Goal: Communication & Community: Answer question/provide support

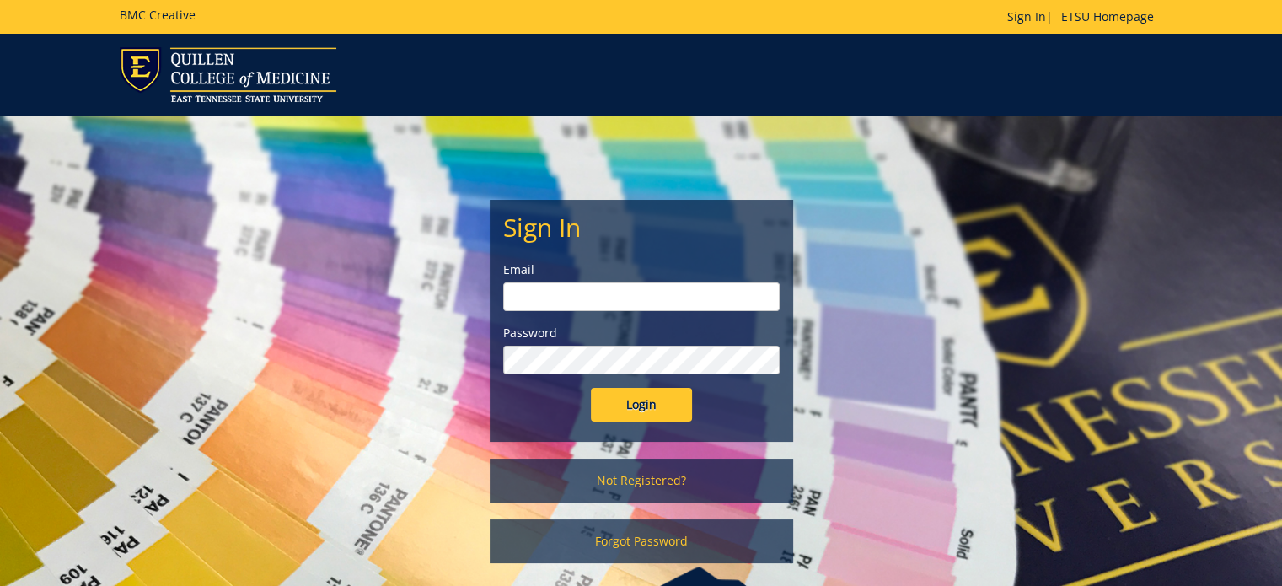
type input "gilland@etsu.edu"
click at [624, 407] on input "Login" at bounding box center [641, 405] width 101 height 34
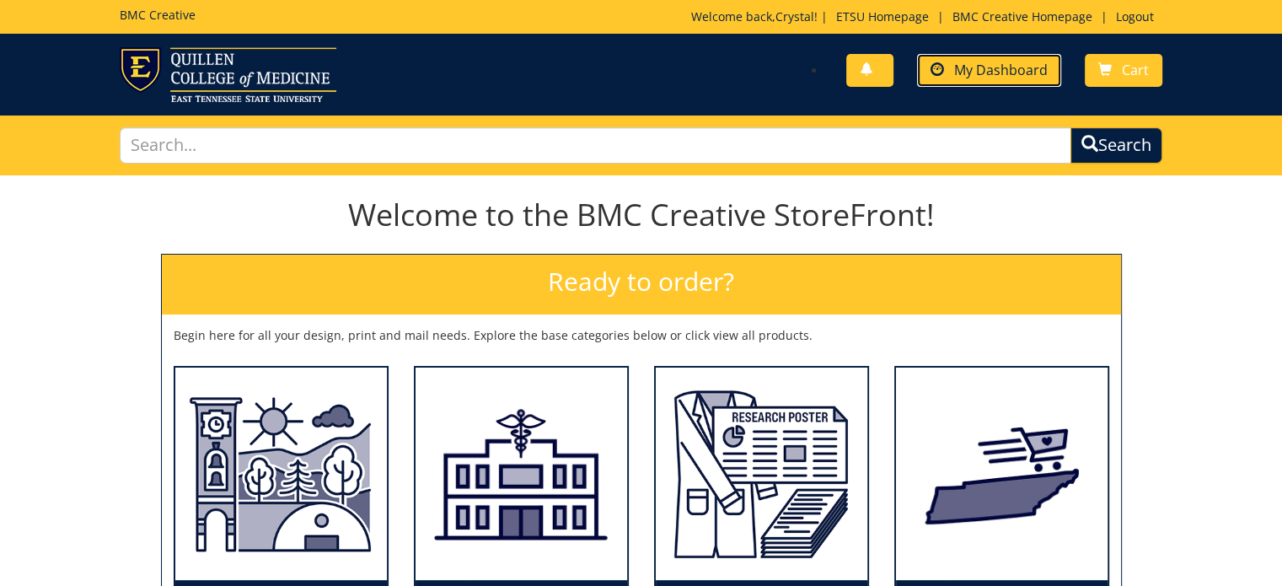
click at [1007, 73] on span "My Dashboard" at bounding box center [1001, 70] width 94 height 19
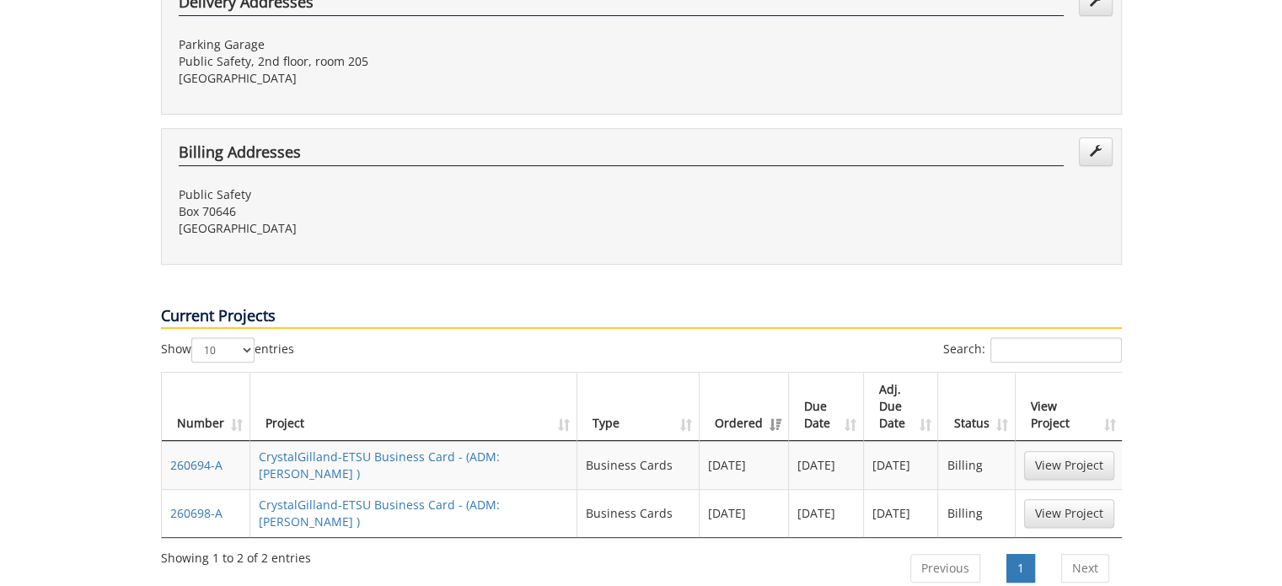
scroll to position [590, 0]
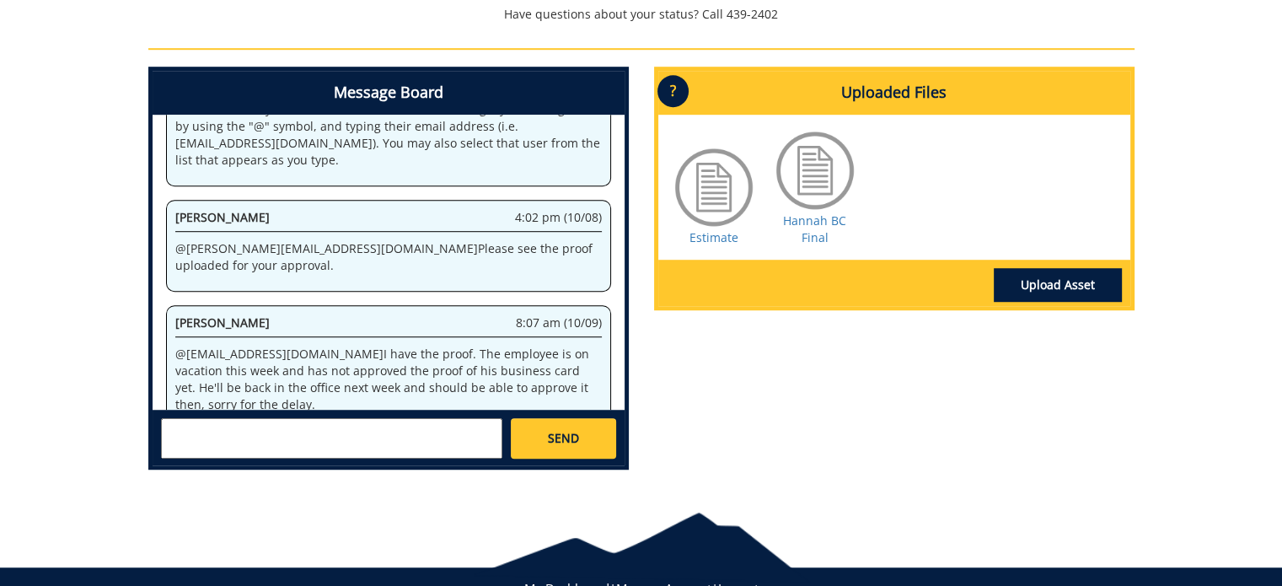
scroll to position [100, 0]
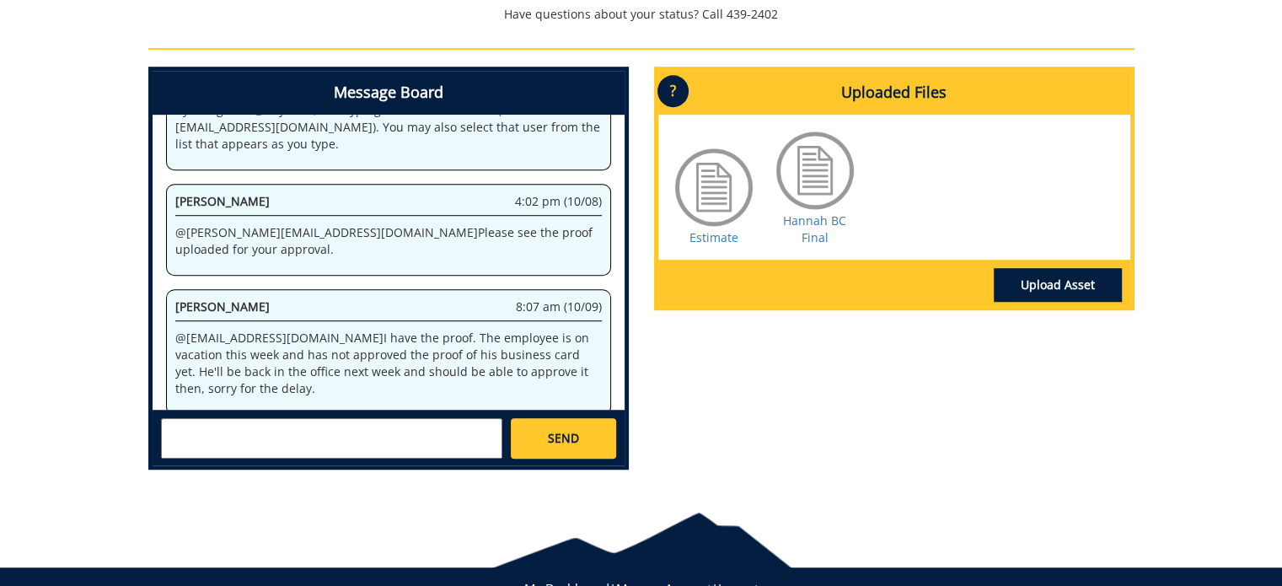
click at [241, 427] on textarea at bounding box center [331, 438] width 341 height 40
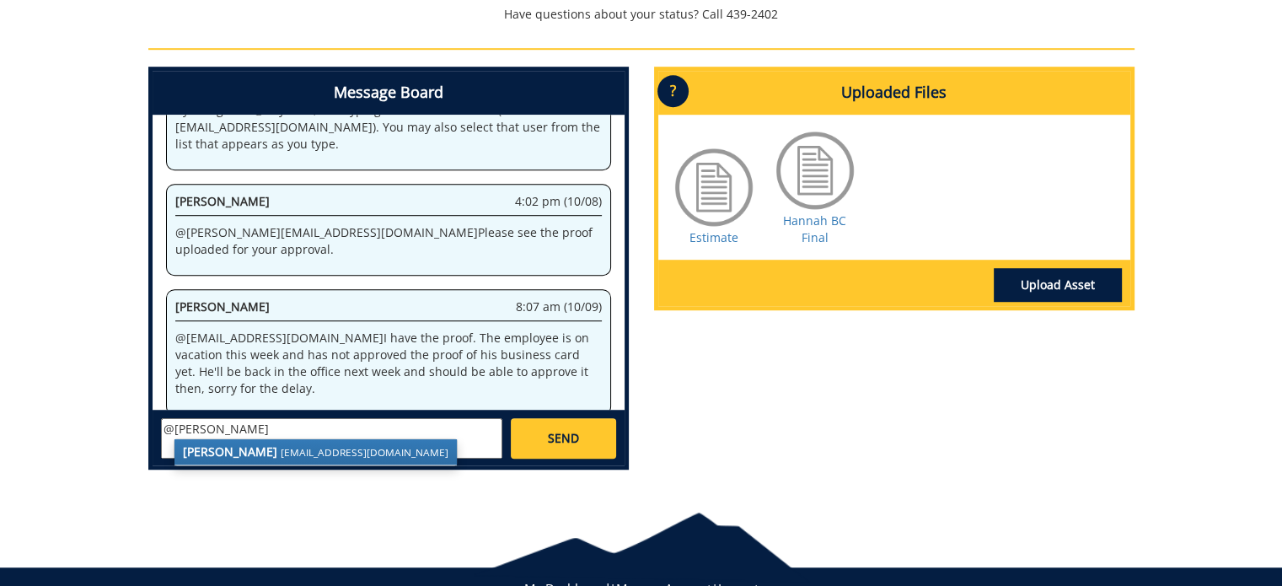
click at [290, 447] on small "[EMAIL_ADDRESS][DOMAIN_NAME]" at bounding box center [365, 451] width 168 height 13
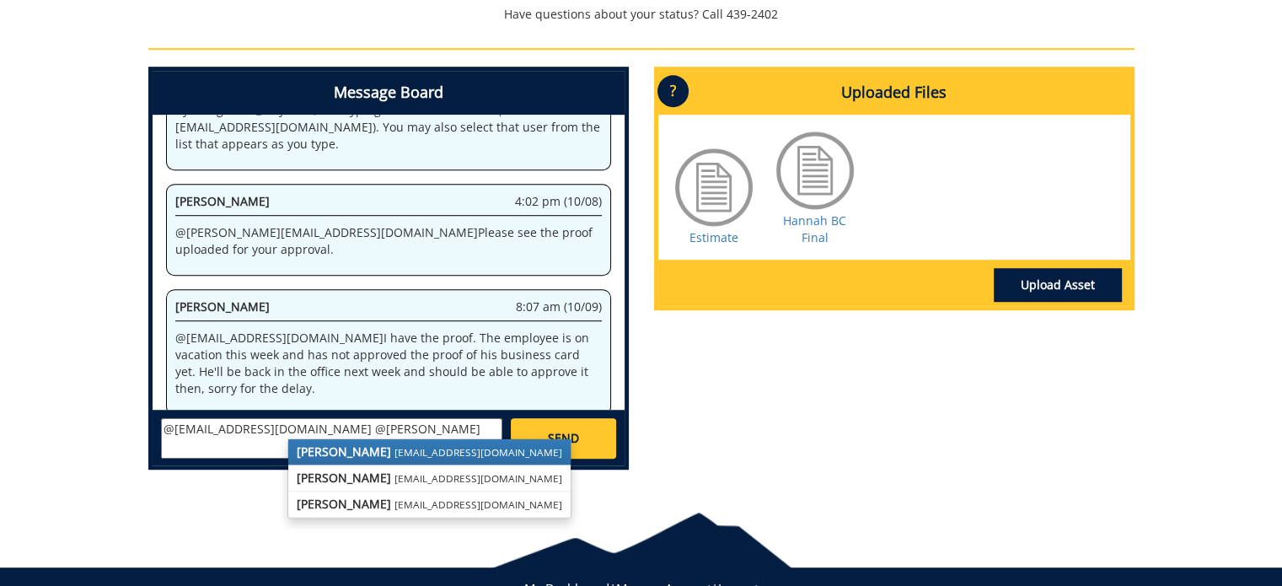
click at [320, 449] on strong "[PERSON_NAME]" at bounding box center [344, 451] width 94 height 16
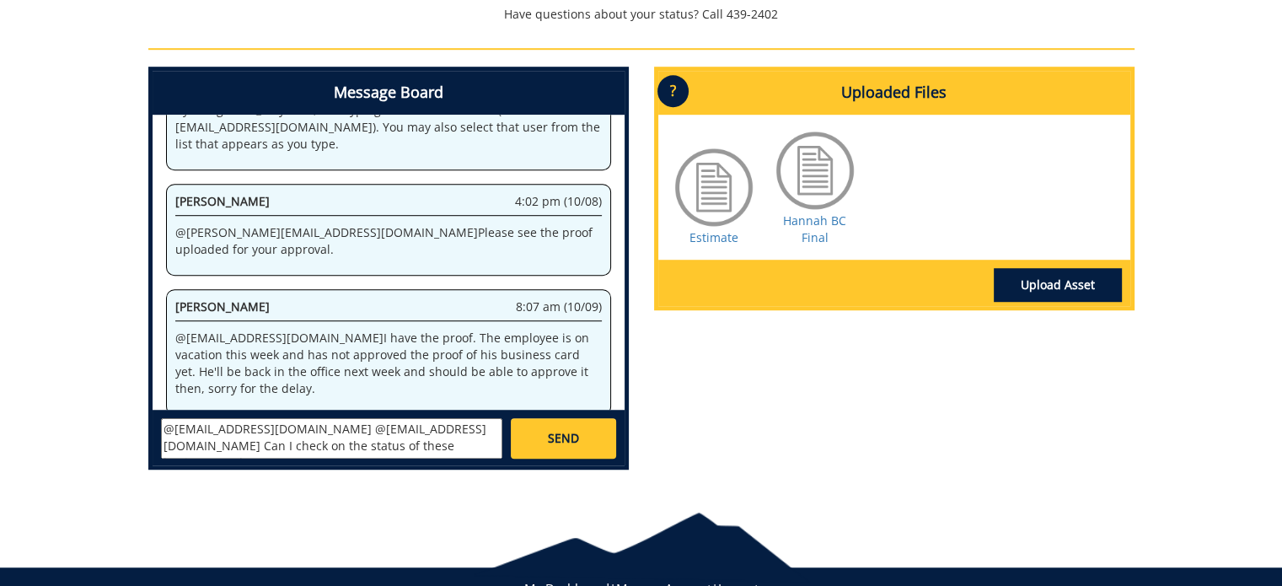
click at [243, 439] on textarea "@sluderp@etsu.edu @conleyga@etsu.edu Can I check on the status of these busines…" at bounding box center [331, 438] width 341 height 40
click at [330, 444] on textarea "@sluderp@etsu.edu @conleyga@etsu.edu Can I check on the status of this business…" at bounding box center [331, 438] width 341 height 40
type textarea "@sluderp@etsu.edu @conleyga@etsu.edu Can I check on the status of this business…"
click at [551, 443] on span "SEND" at bounding box center [563, 438] width 31 height 17
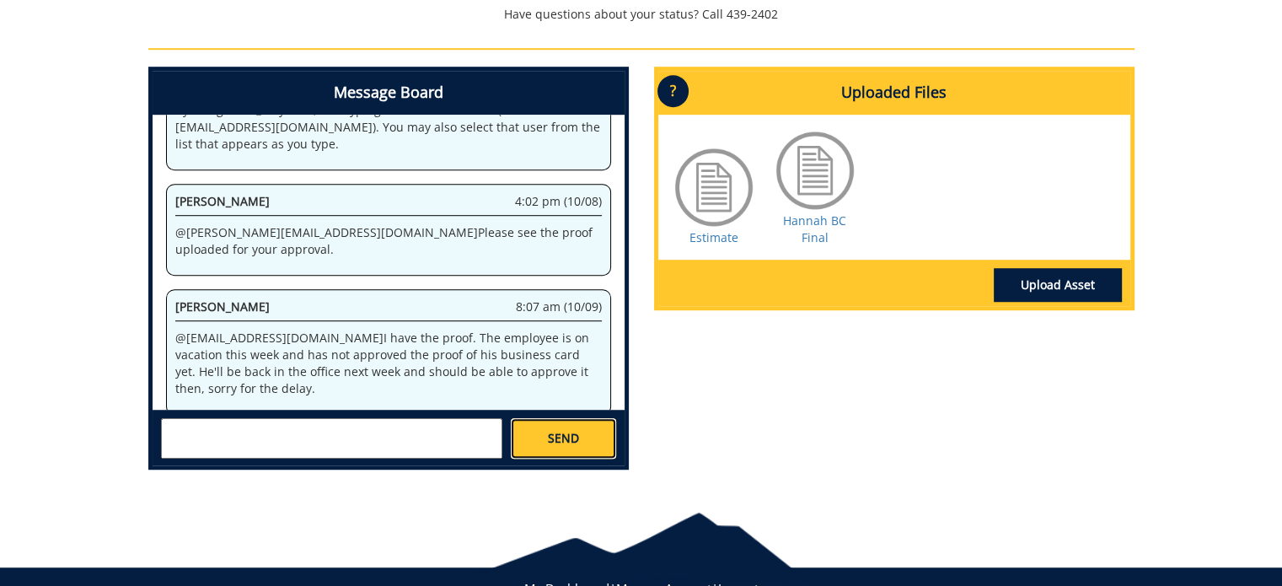
scroll to position [0, 0]
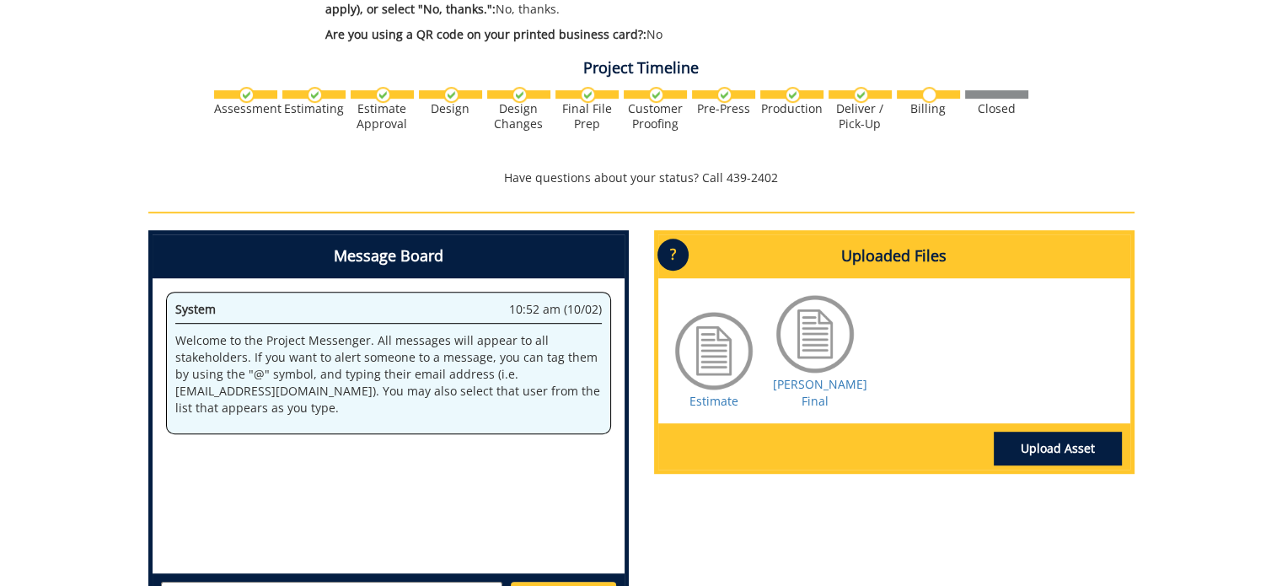
scroll to position [1096, 0]
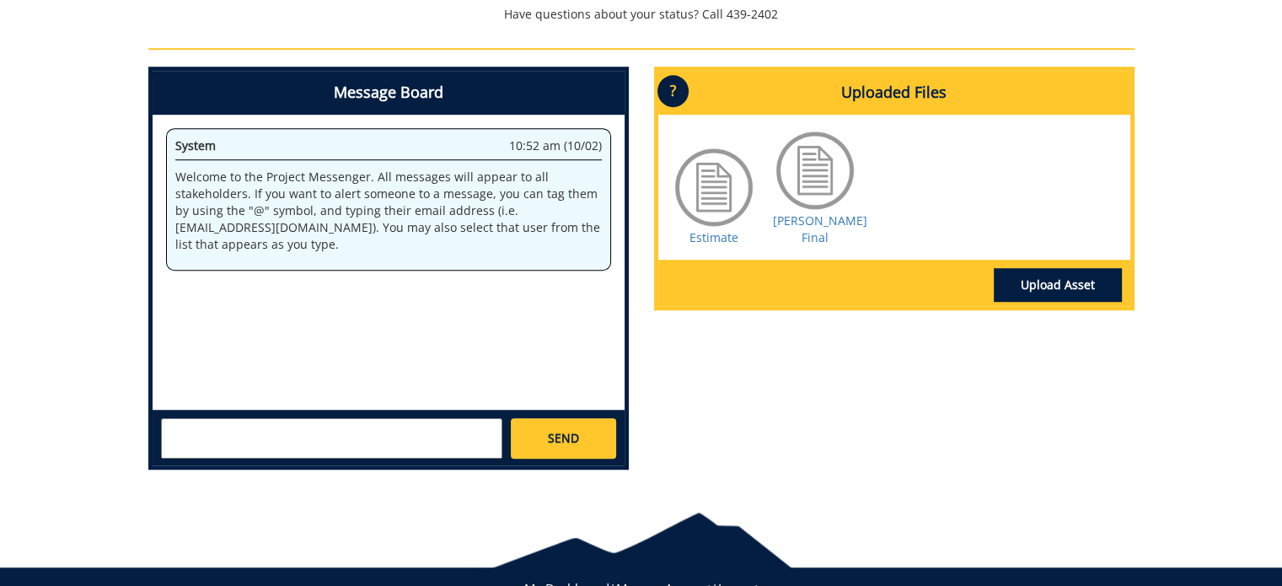
paste textarea "@[EMAIL_ADDRESS][DOMAIN_NAME] @[EMAIL_ADDRESS][DOMAIN_NAME] Can I check on the …"
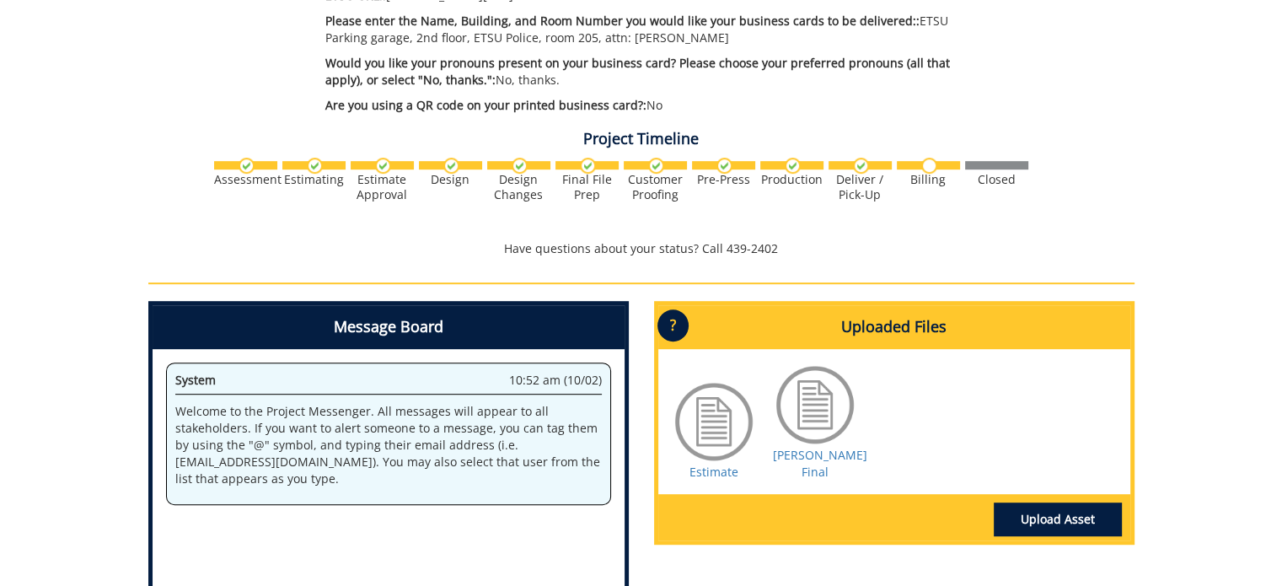
scroll to position [1012, 0]
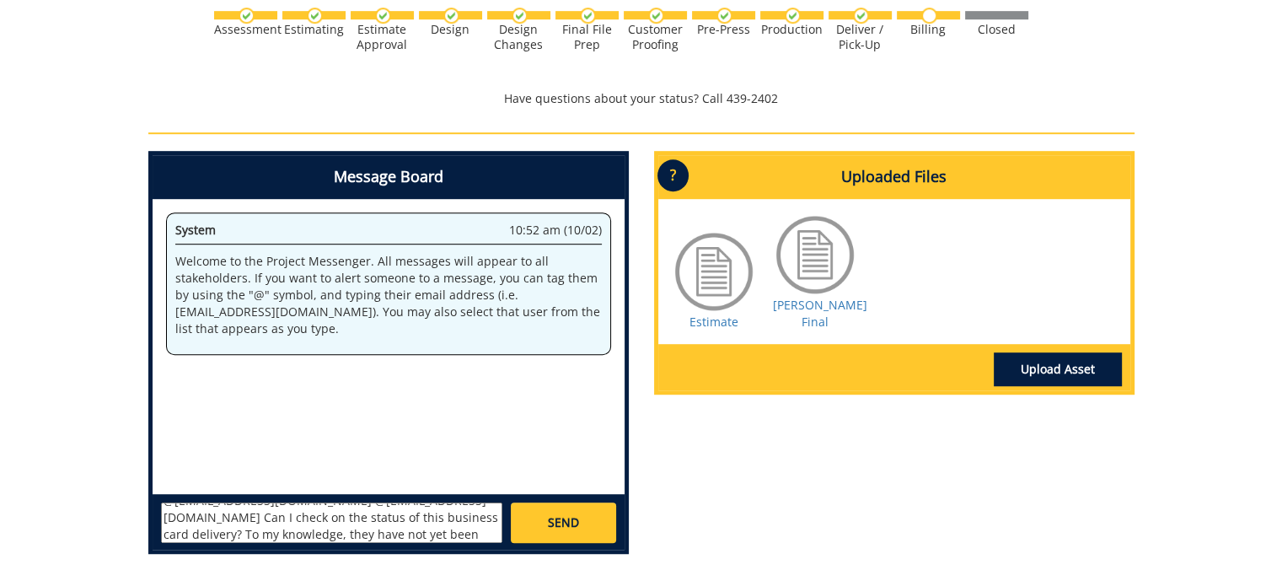
type textarea "@[EMAIL_ADDRESS][DOMAIN_NAME] @[EMAIL_ADDRESS][DOMAIN_NAME] Can I check on the …"
click at [535, 513] on link "SEND" at bounding box center [563, 522] width 105 height 40
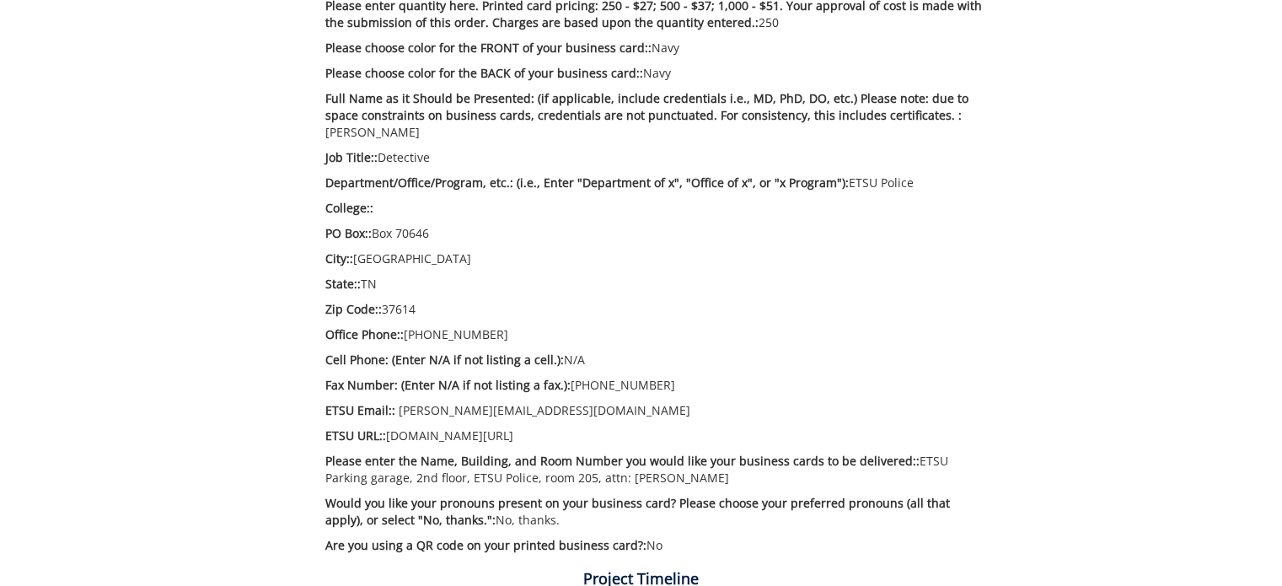
scroll to position [0, 0]
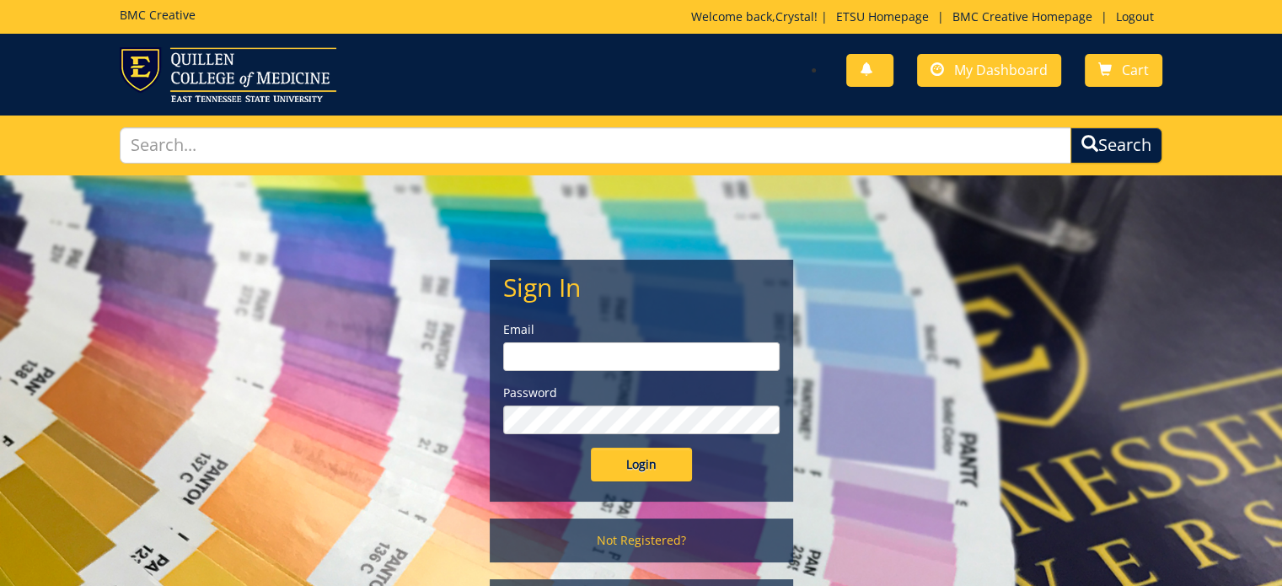
type input "[PERSON_NAME][EMAIL_ADDRESS][DOMAIN_NAME]"
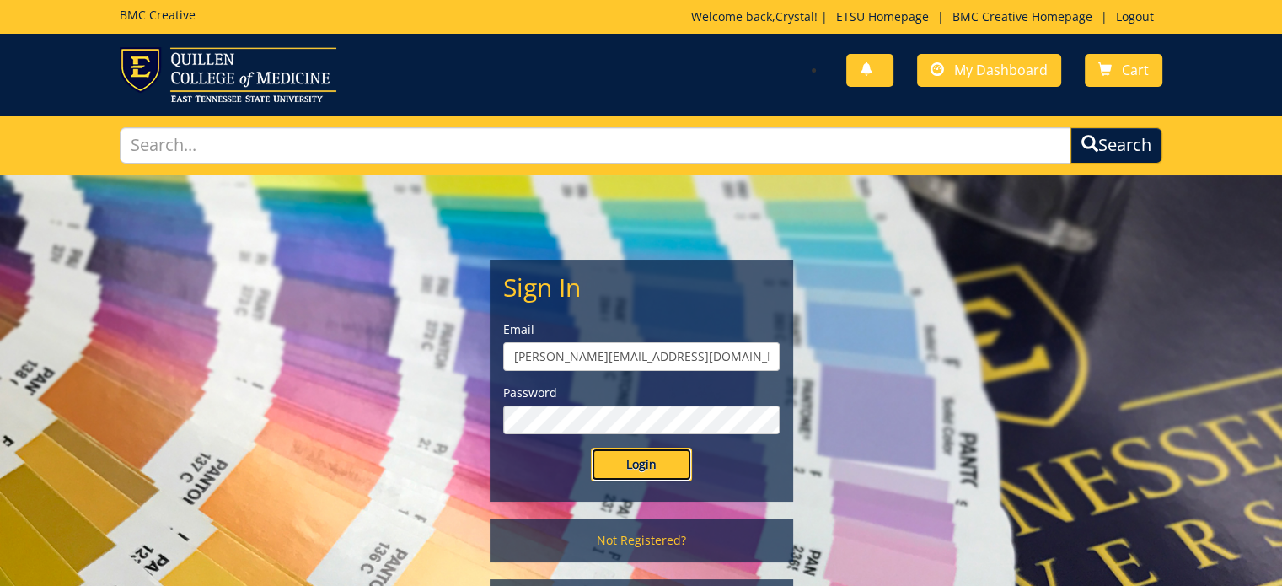
click at [626, 471] on input "Login" at bounding box center [641, 465] width 101 height 34
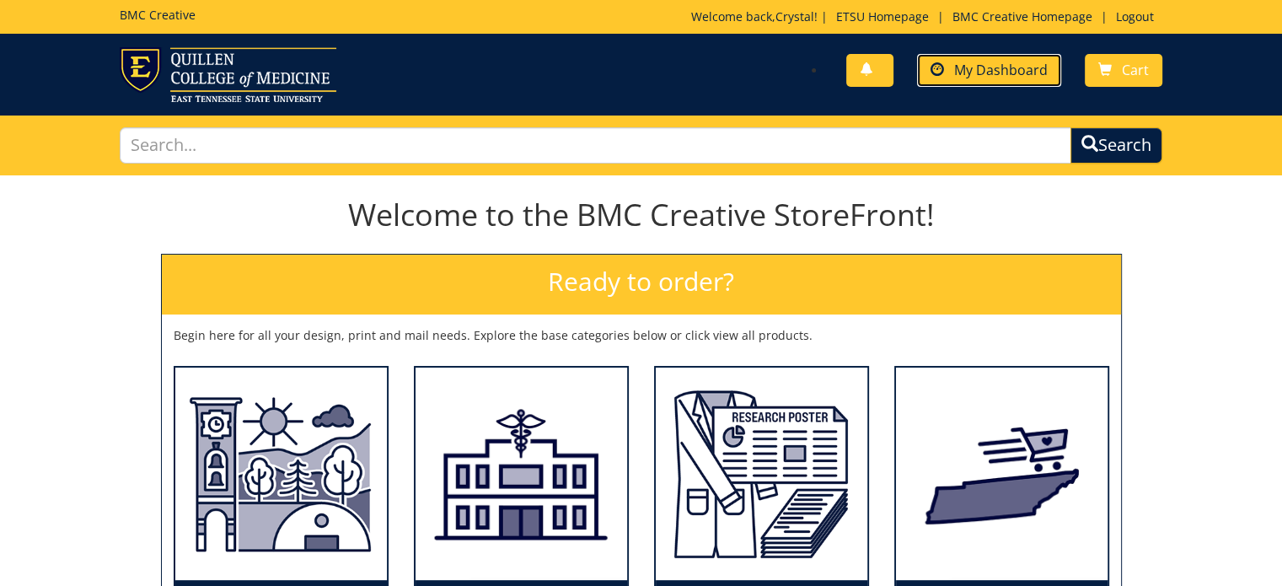
click at [958, 67] on span "My Dashboard" at bounding box center [1001, 70] width 94 height 19
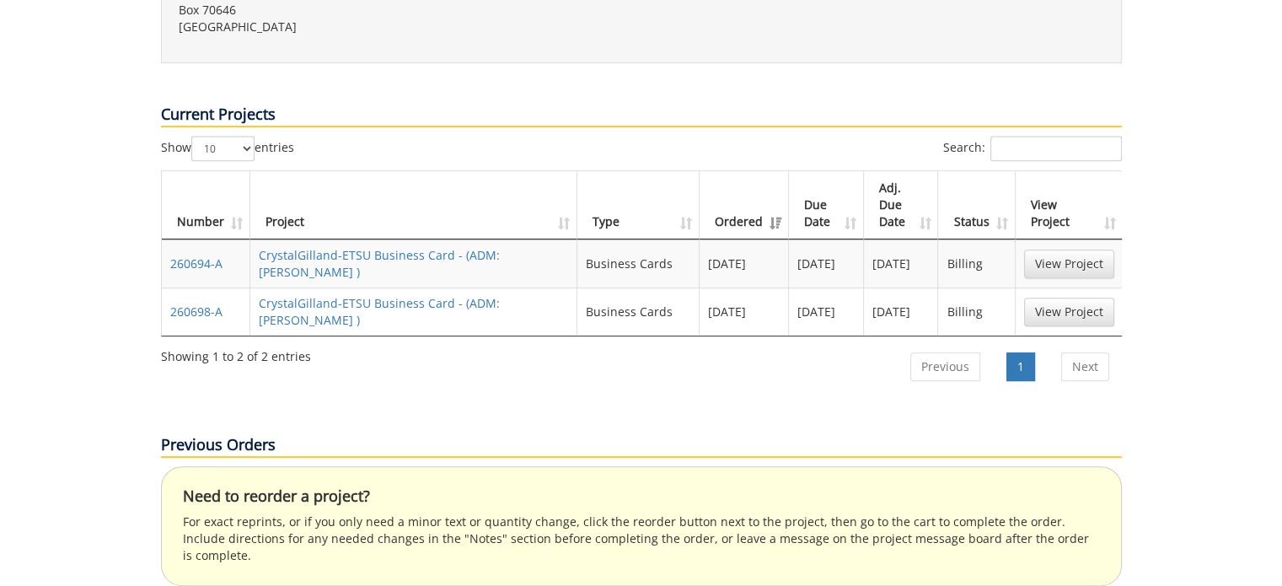
scroll to position [674, 0]
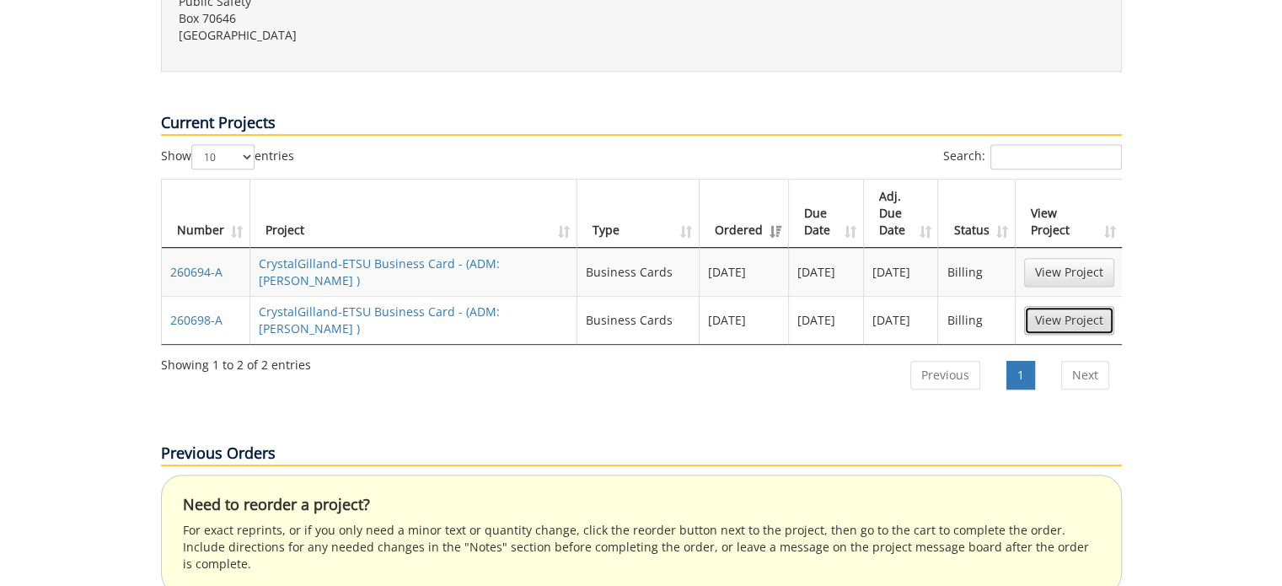
click at [1050, 306] on link "View Project" at bounding box center [1069, 320] width 90 height 29
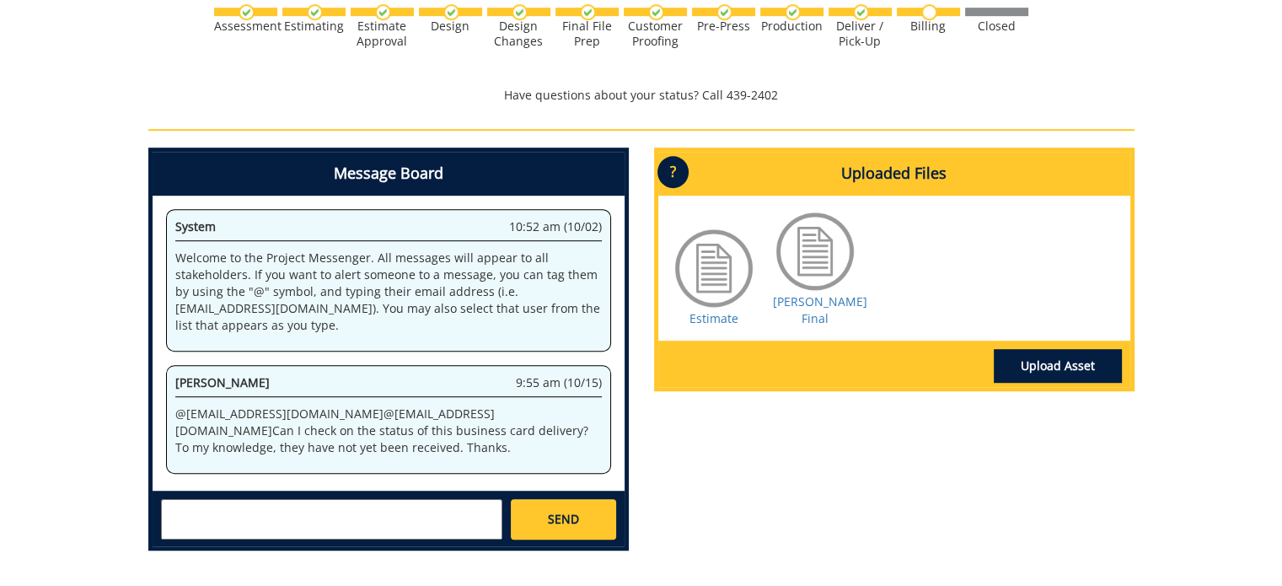
scroll to position [1138, 0]
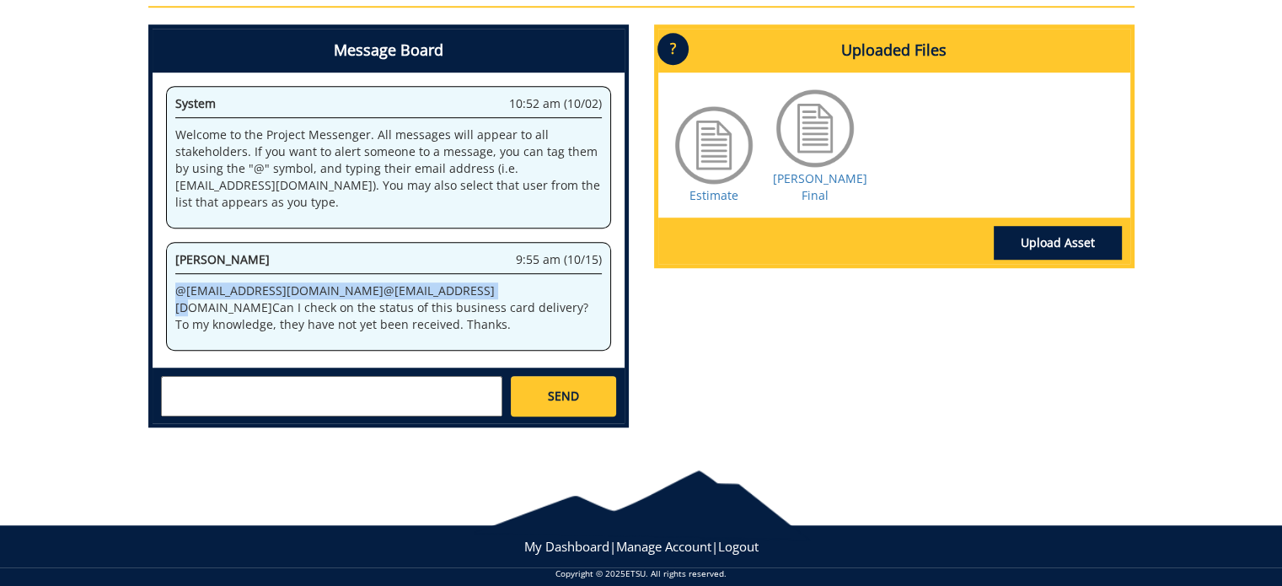
drag, startPoint x: 177, startPoint y: 269, endPoint x: 406, endPoint y: 269, distance: 228.5
click at [406, 282] on p "@ [EMAIL_ADDRESS][DOMAIN_NAME] @ [EMAIL_ADDRESS][DOMAIN_NAME] Can I check on th…" at bounding box center [388, 307] width 427 height 51
copy p "@ [EMAIL_ADDRESS][DOMAIN_NAME] @ [EMAIL_ADDRESS][DOMAIN_NAME]"
click at [273, 380] on textarea at bounding box center [331, 396] width 341 height 40
paste textarea "@sluderp@etsu.edu @conleyga@etsu.edu"
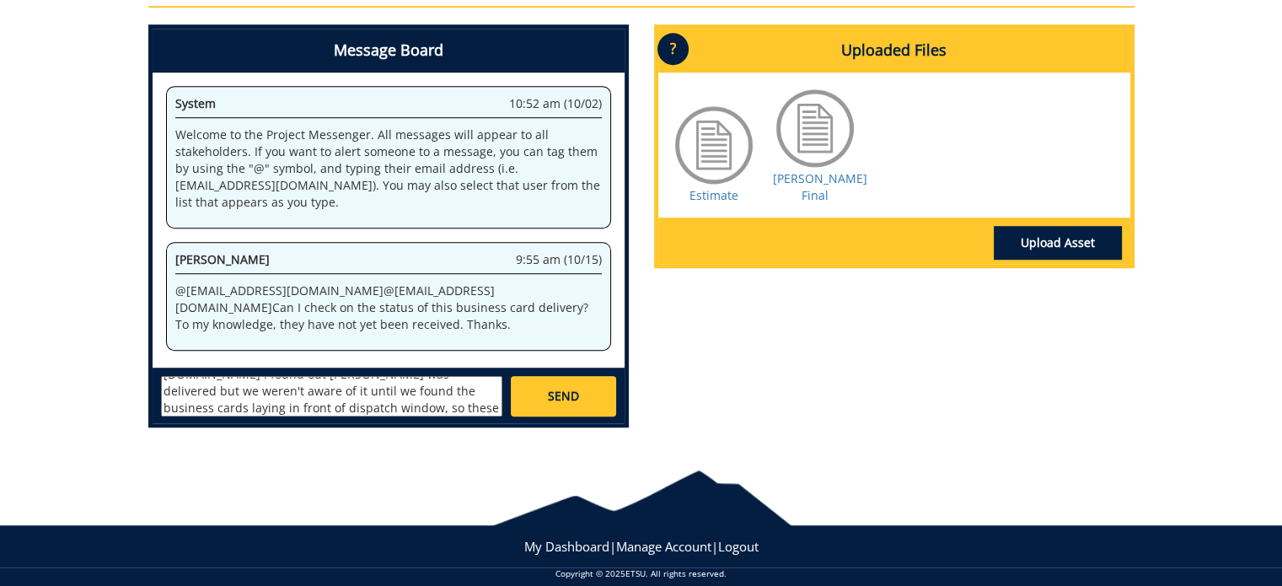
type textarea "@sluderp@etsu.edu @conleyga@etsu.edu I found out Proffitt's was delivered but w…"
click at [573, 388] on span "SEND" at bounding box center [563, 396] width 31 height 17
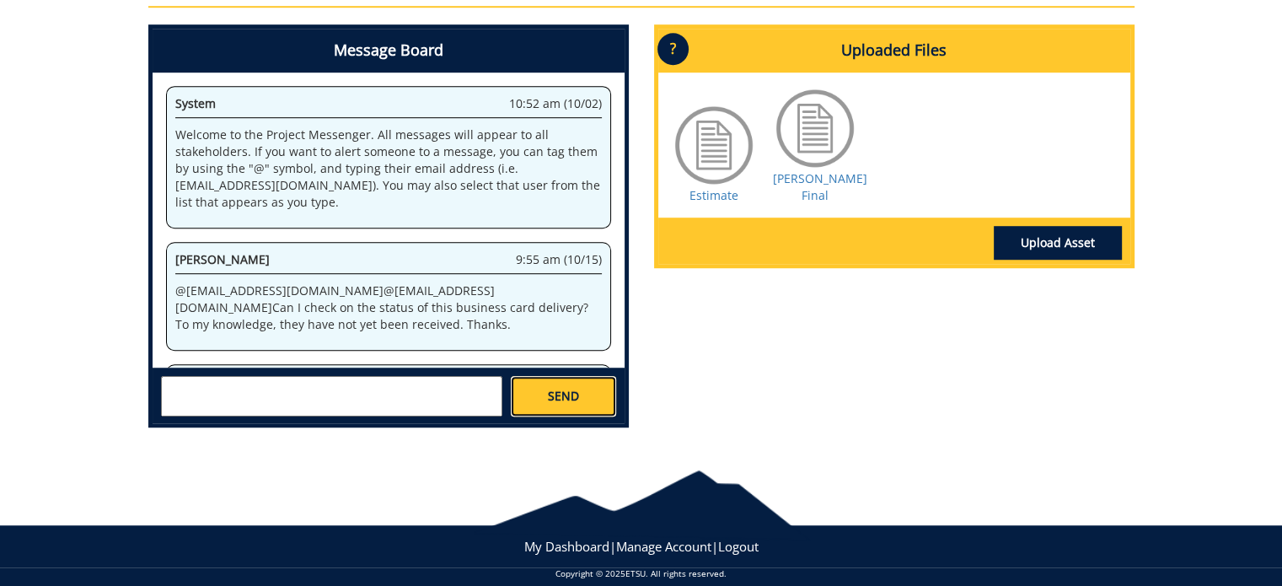
scroll to position [0, 0]
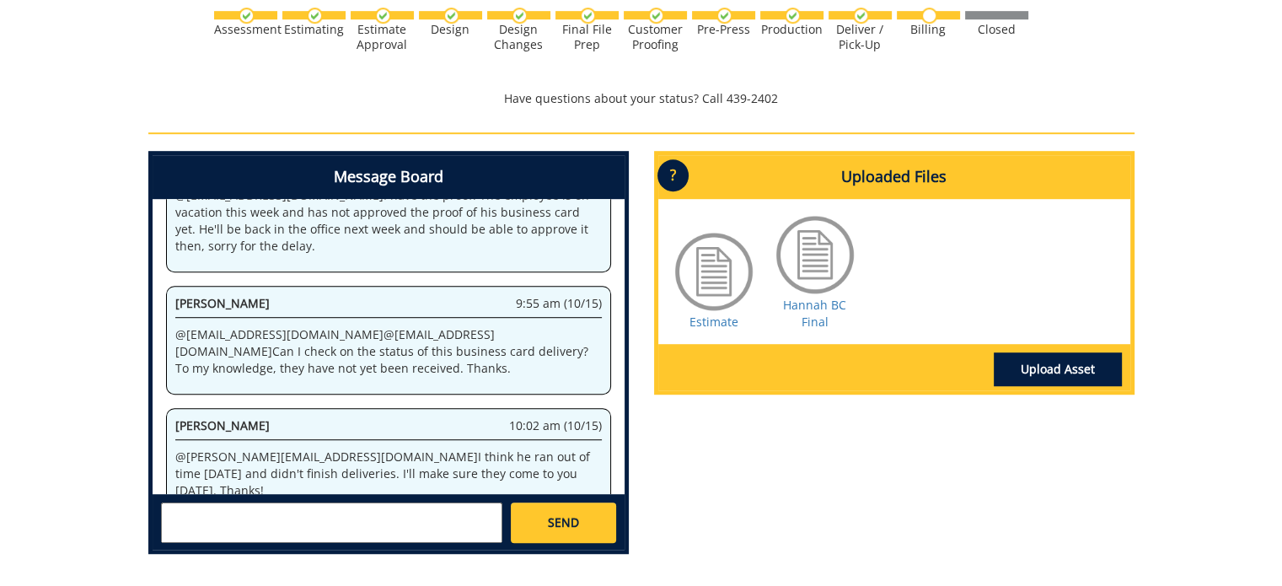
scroll to position [1155, 0]
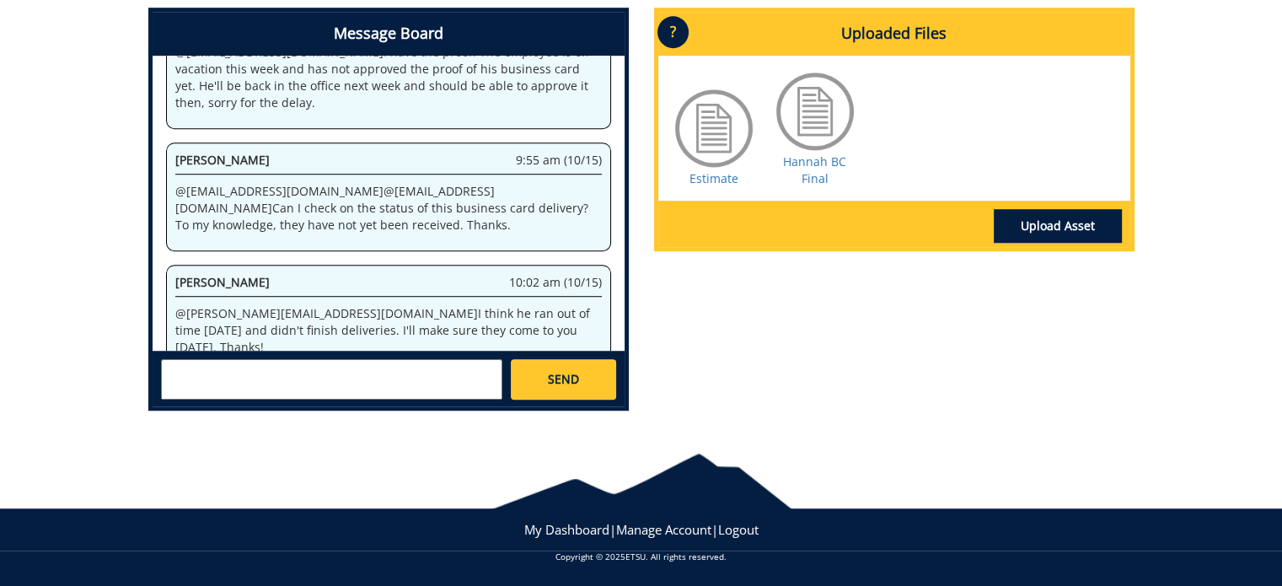
click at [320, 377] on textarea at bounding box center [331, 379] width 341 height 40
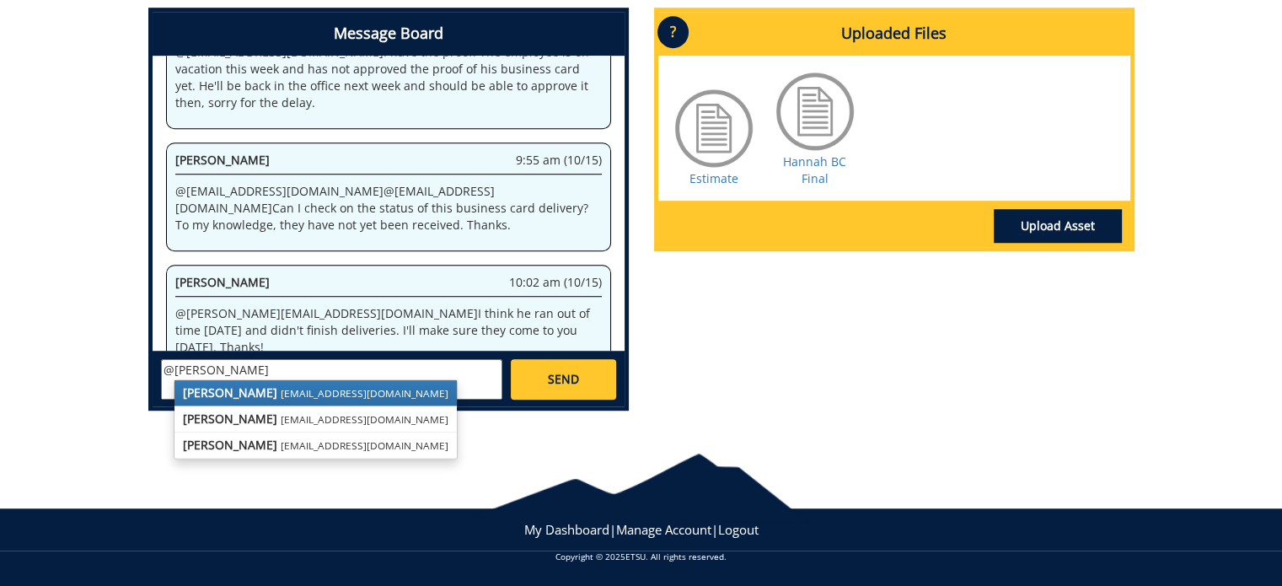
click at [309, 400] on link "[PERSON_NAME] [EMAIL_ADDRESS][DOMAIN_NAME]" at bounding box center [316, 392] width 282 height 25
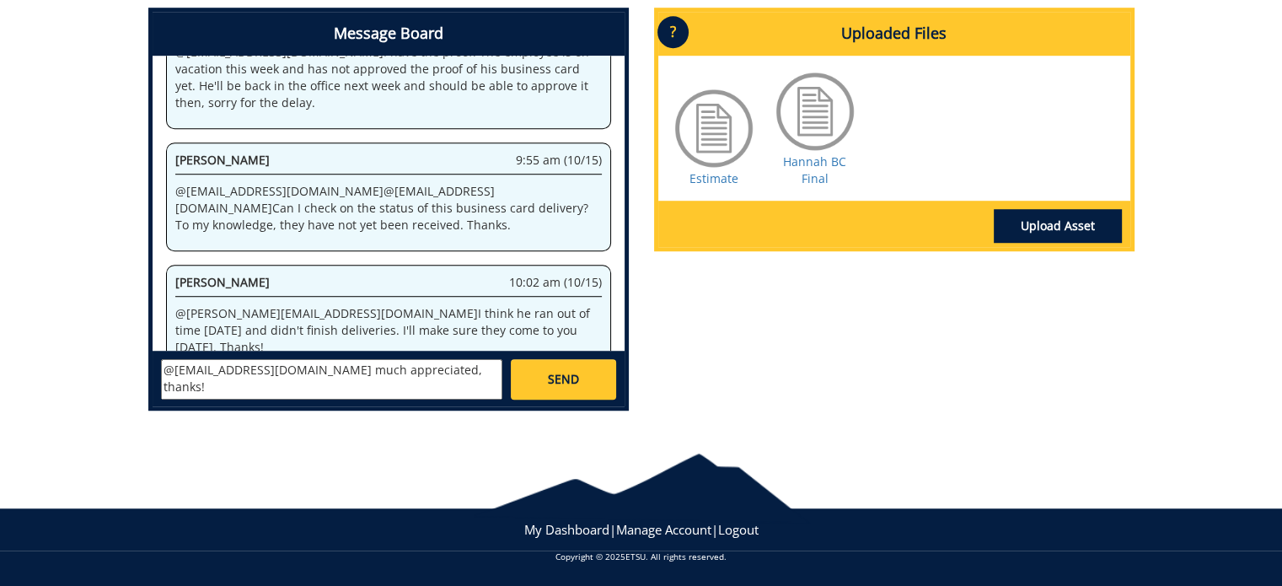
type textarea "@[EMAIL_ADDRESS][DOMAIN_NAME] much appreciated, thanks!"
click at [556, 379] on span "SEND" at bounding box center [563, 379] width 31 height 17
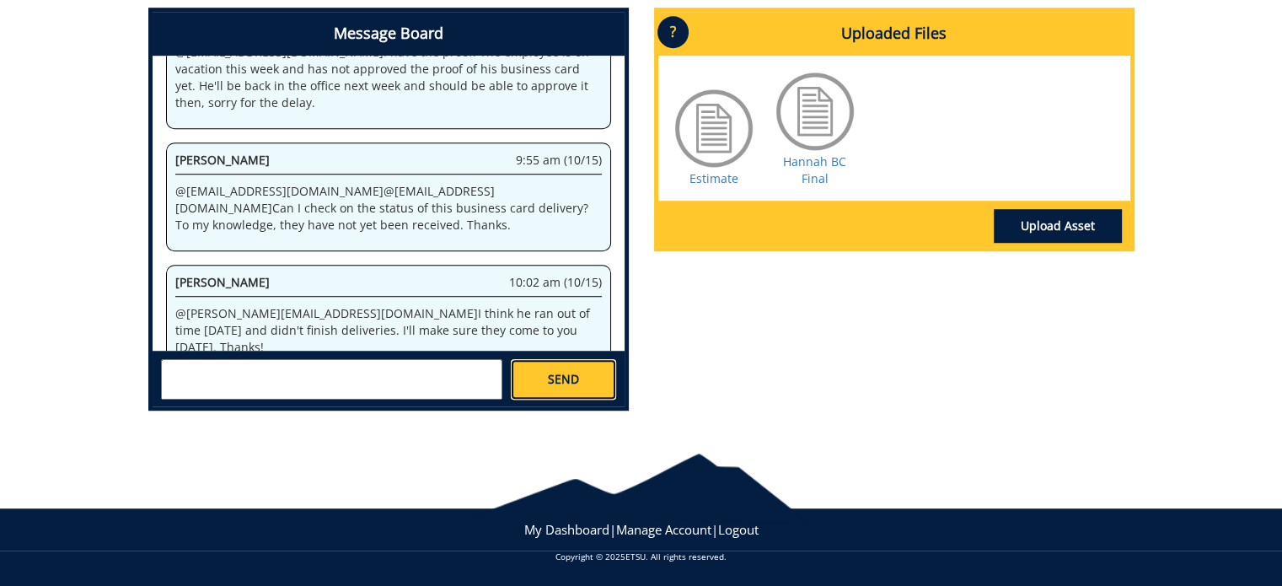
scroll to position [415, 0]
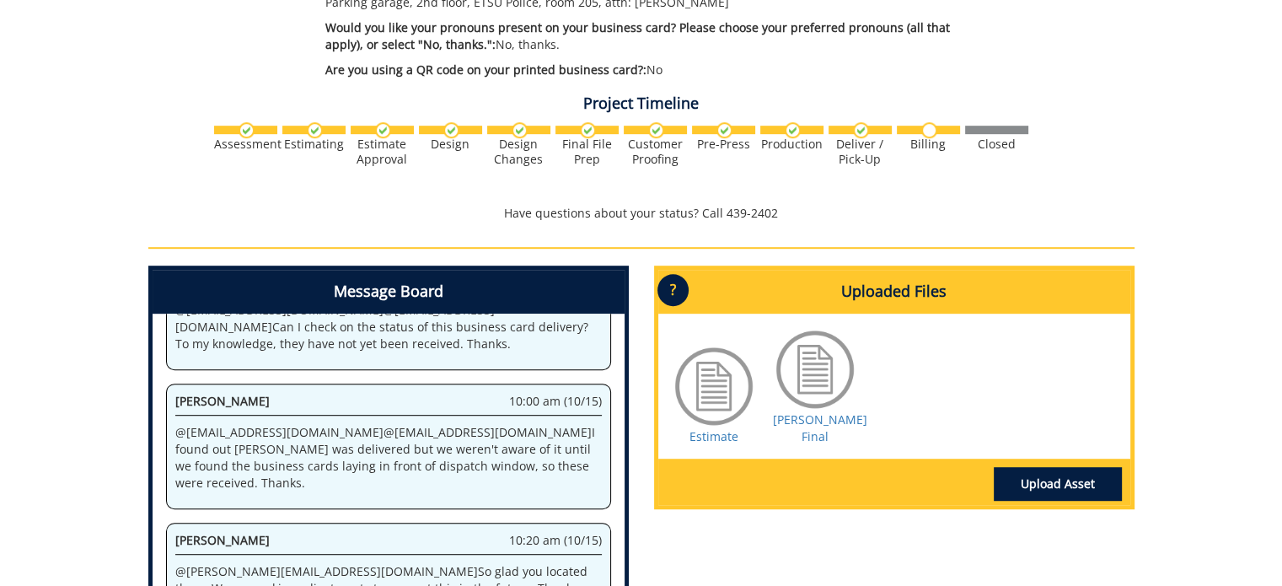
scroll to position [1012, 0]
